Goal: Task Accomplishment & Management: Use online tool/utility

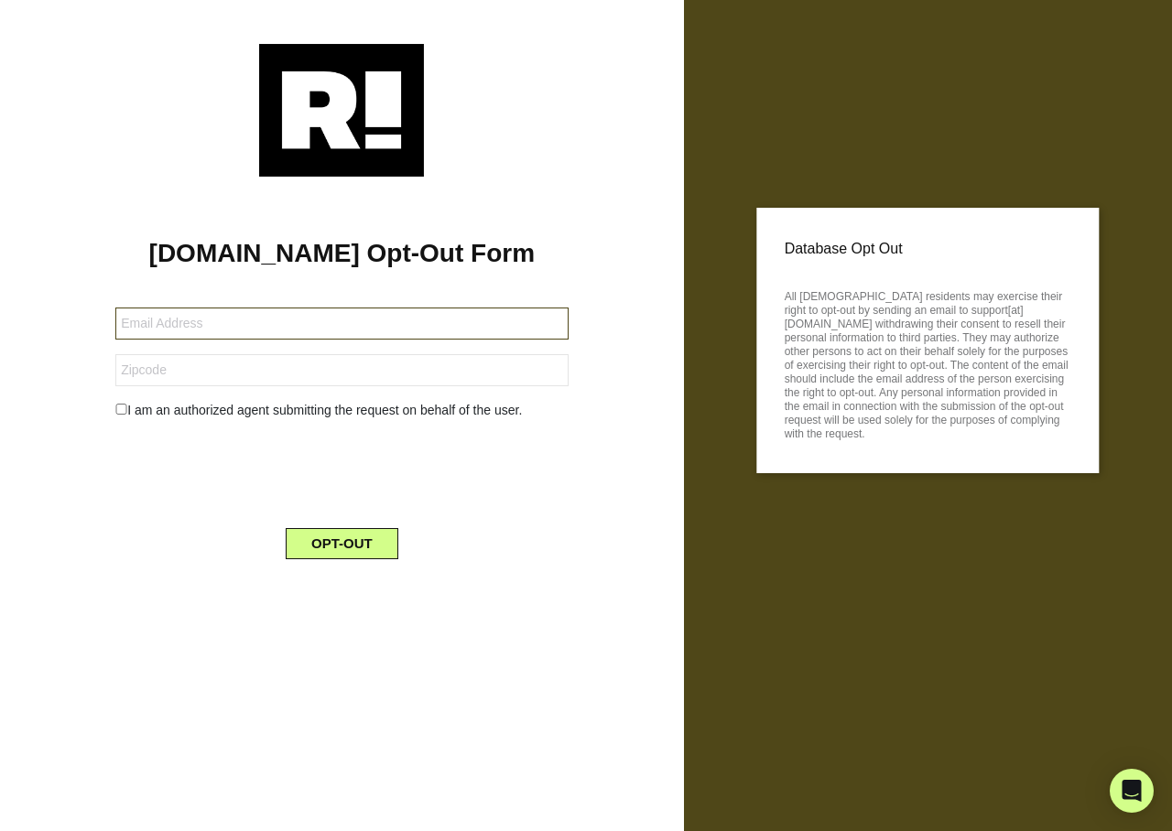
type input "[EMAIL_ADDRESS][DOMAIN_NAME]"
type input "78268"
type input "[EMAIL_ADDRESS][DOMAIN_NAME]"
type input "78268"
